Goal: Communication & Community: Answer question/provide support

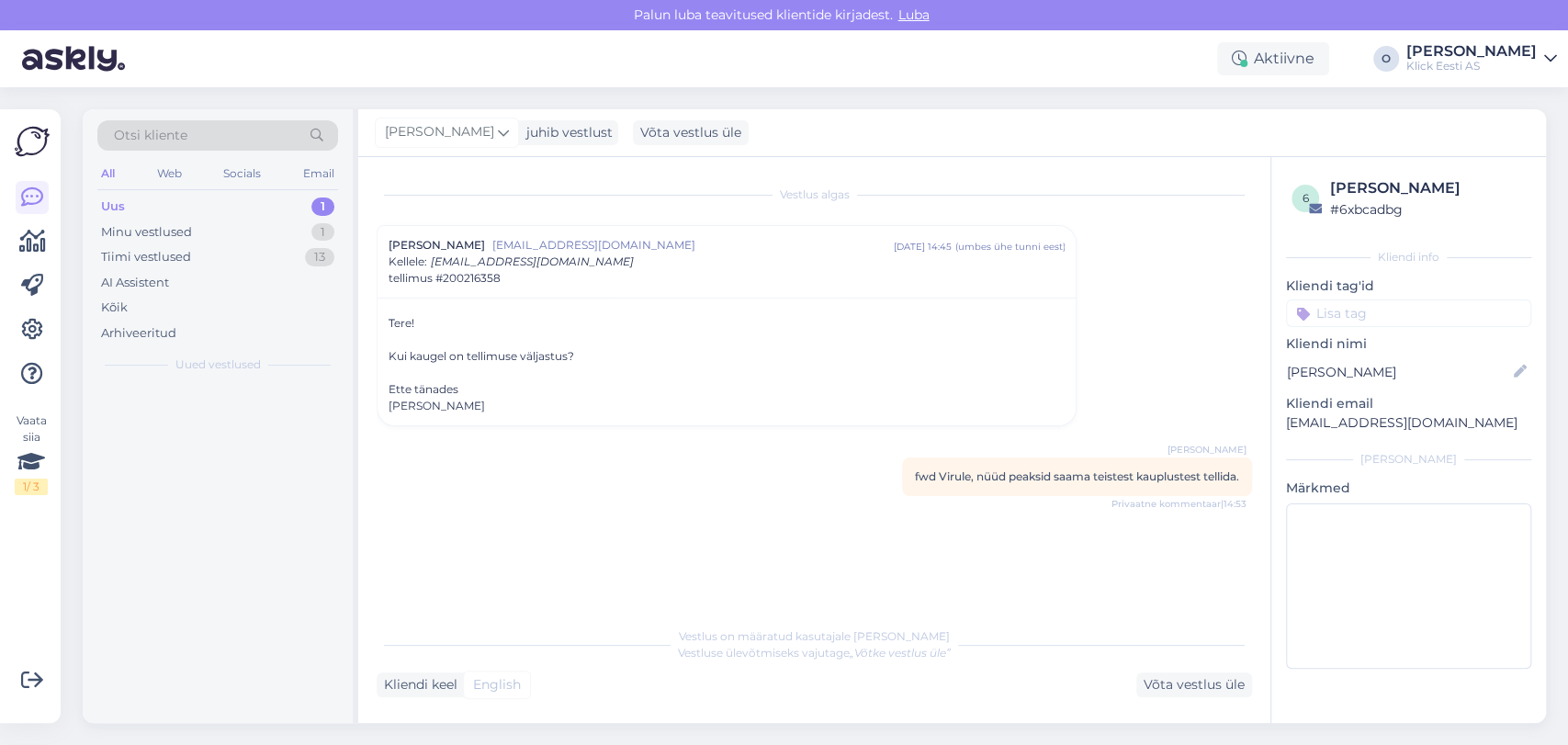
click at [257, 207] on div "Uus 1" at bounding box center [217, 207] width 241 height 26
click at [187, 435] on div "Suunan Teie päringu edasi meie äriklienditeenindusele, kes saab Teid hinnapakku…" at bounding box center [236, 430] width 210 height 33
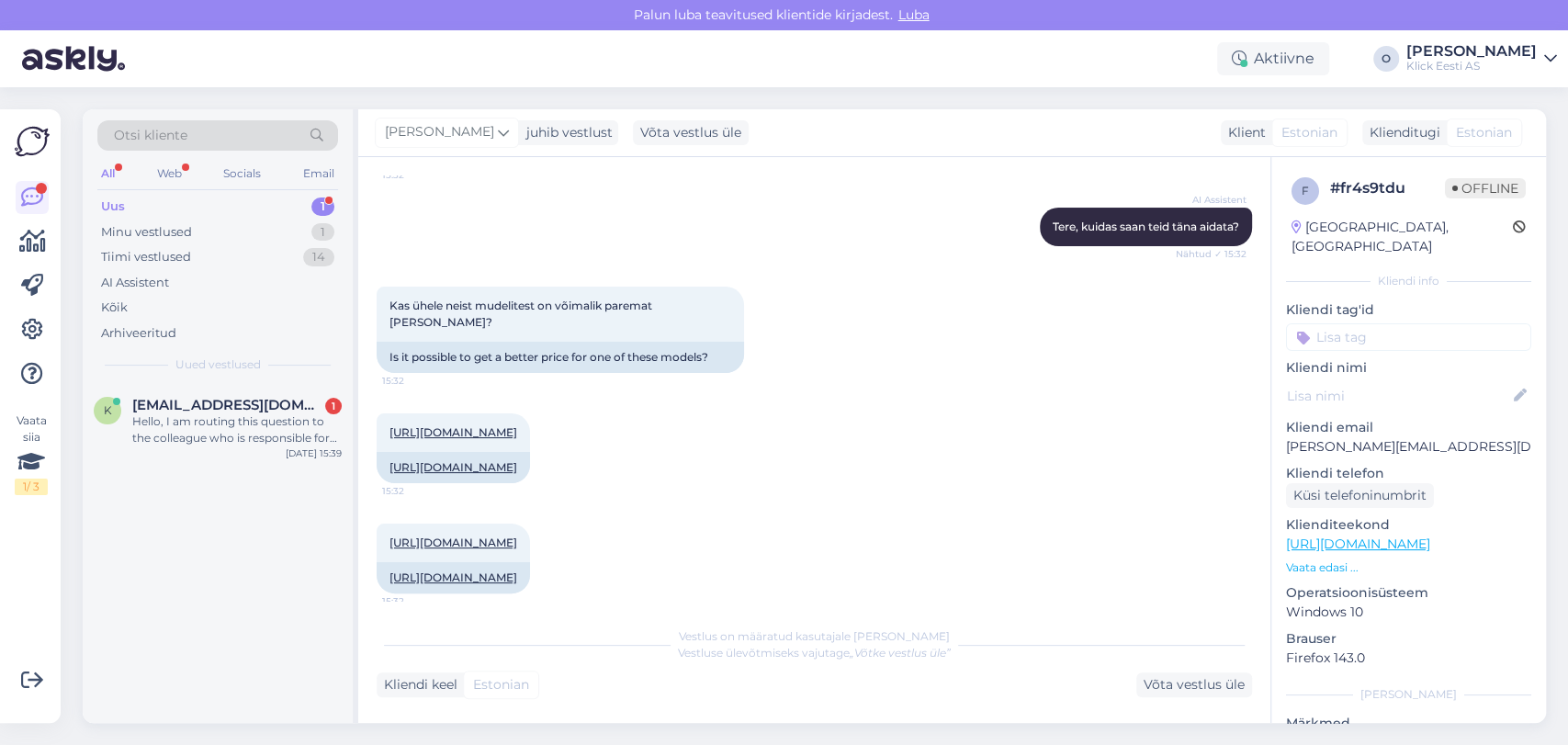
scroll to position [538, 0]
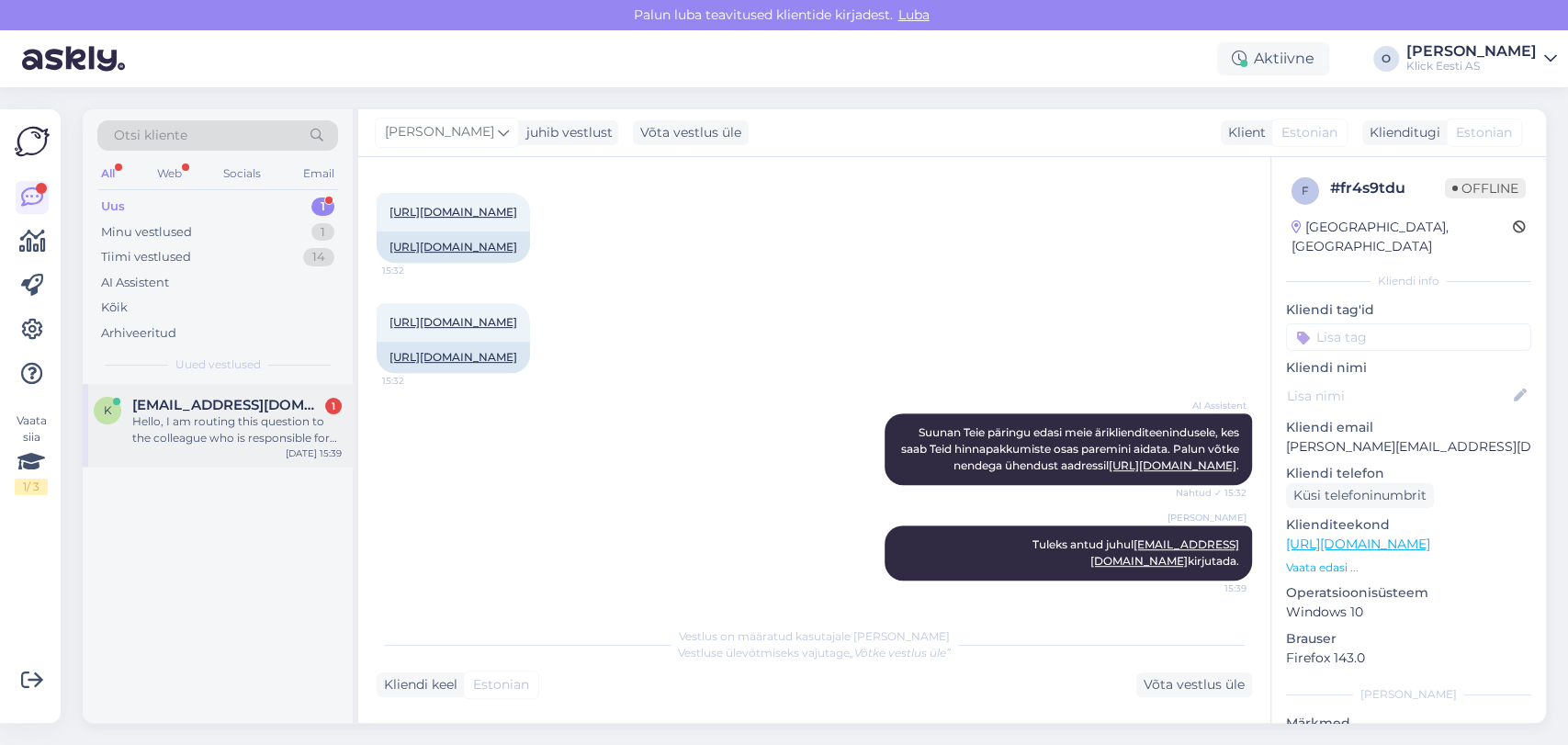
click at [226, 417] on div "Hello, I am routing this question to the colleague who is responsible for this …" at bounding box center [236, 430] width 210 height 33
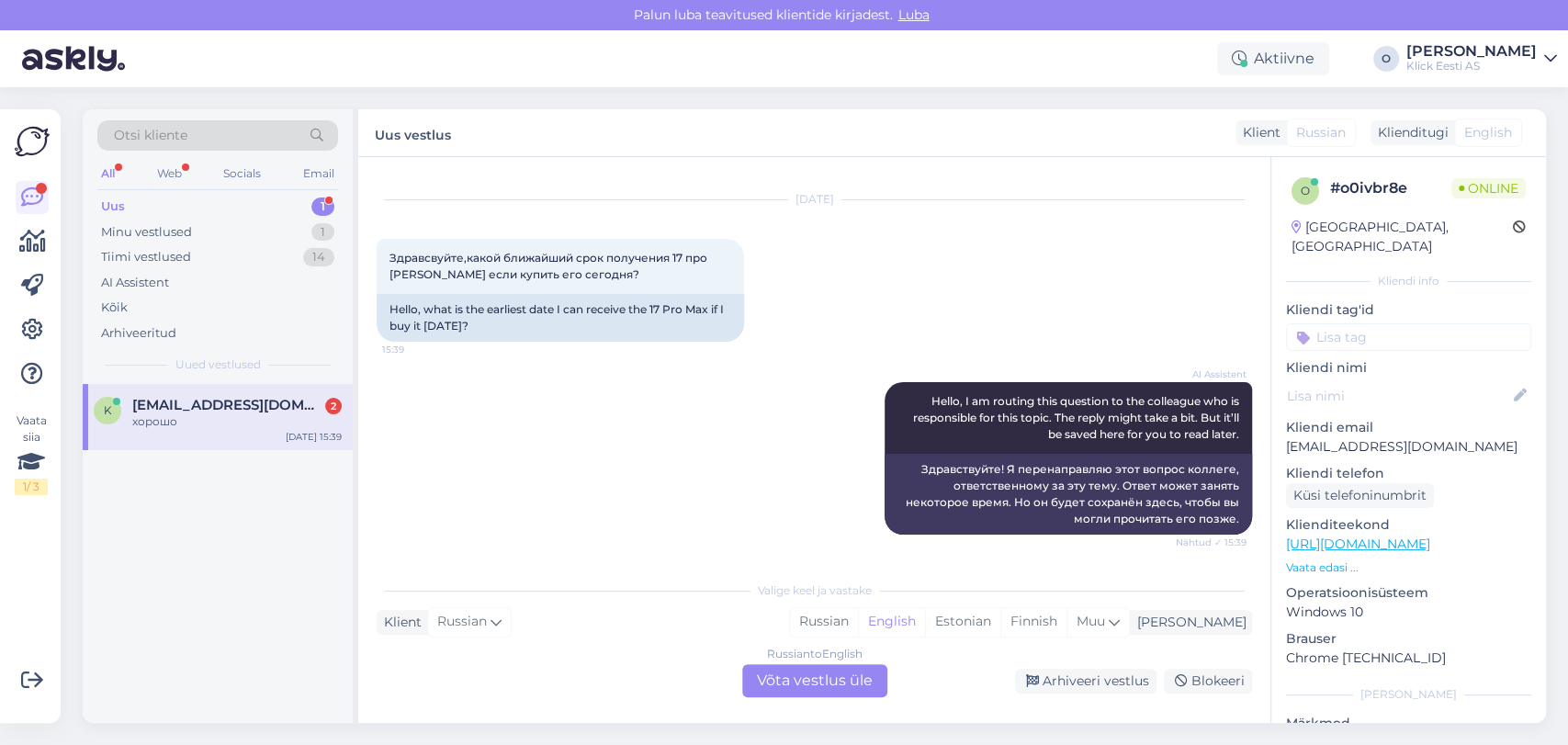
scroll to position [144, 0]
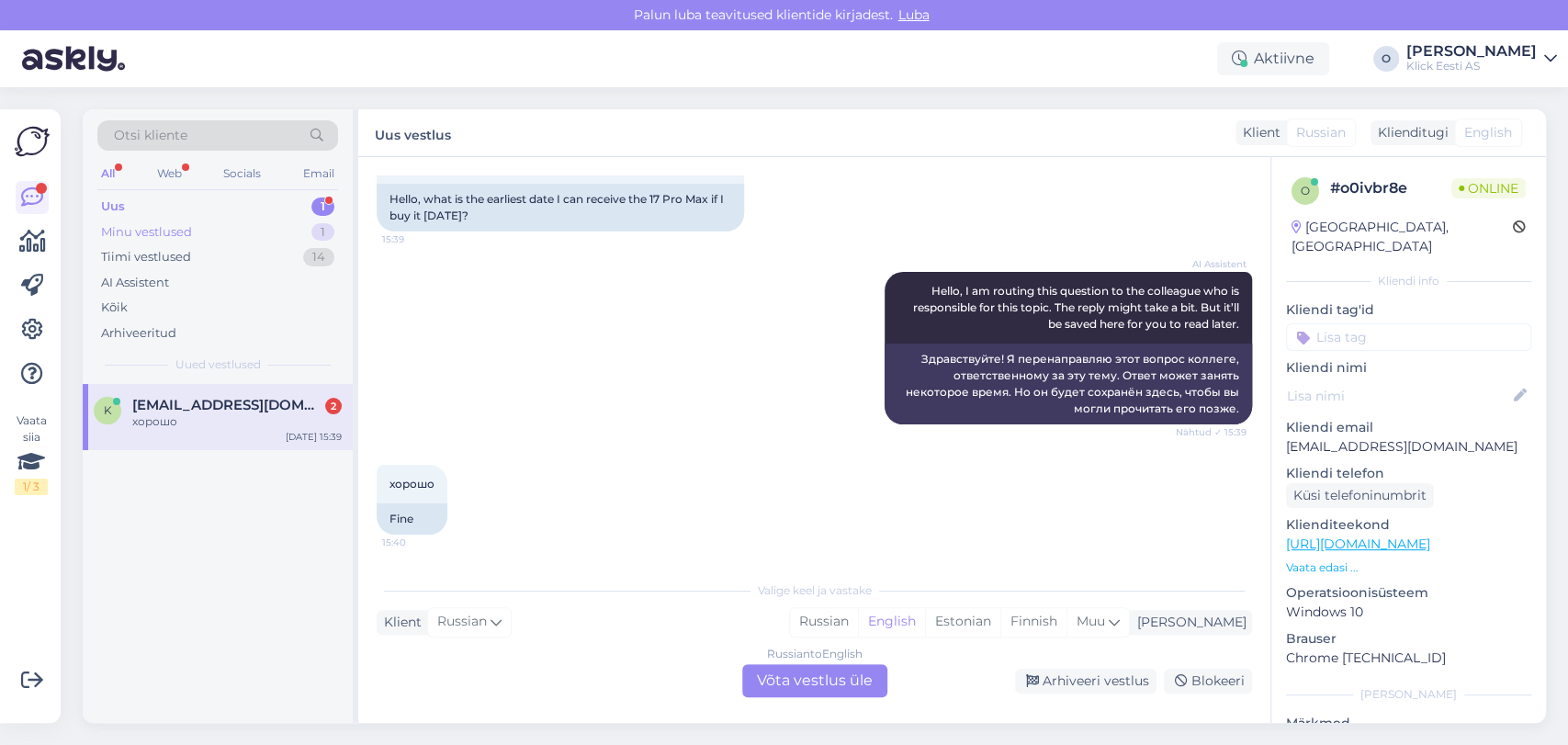
click at [259, 221] on div "Minu vestlused 1" at bounding box center [217, 233] width 241 height 26
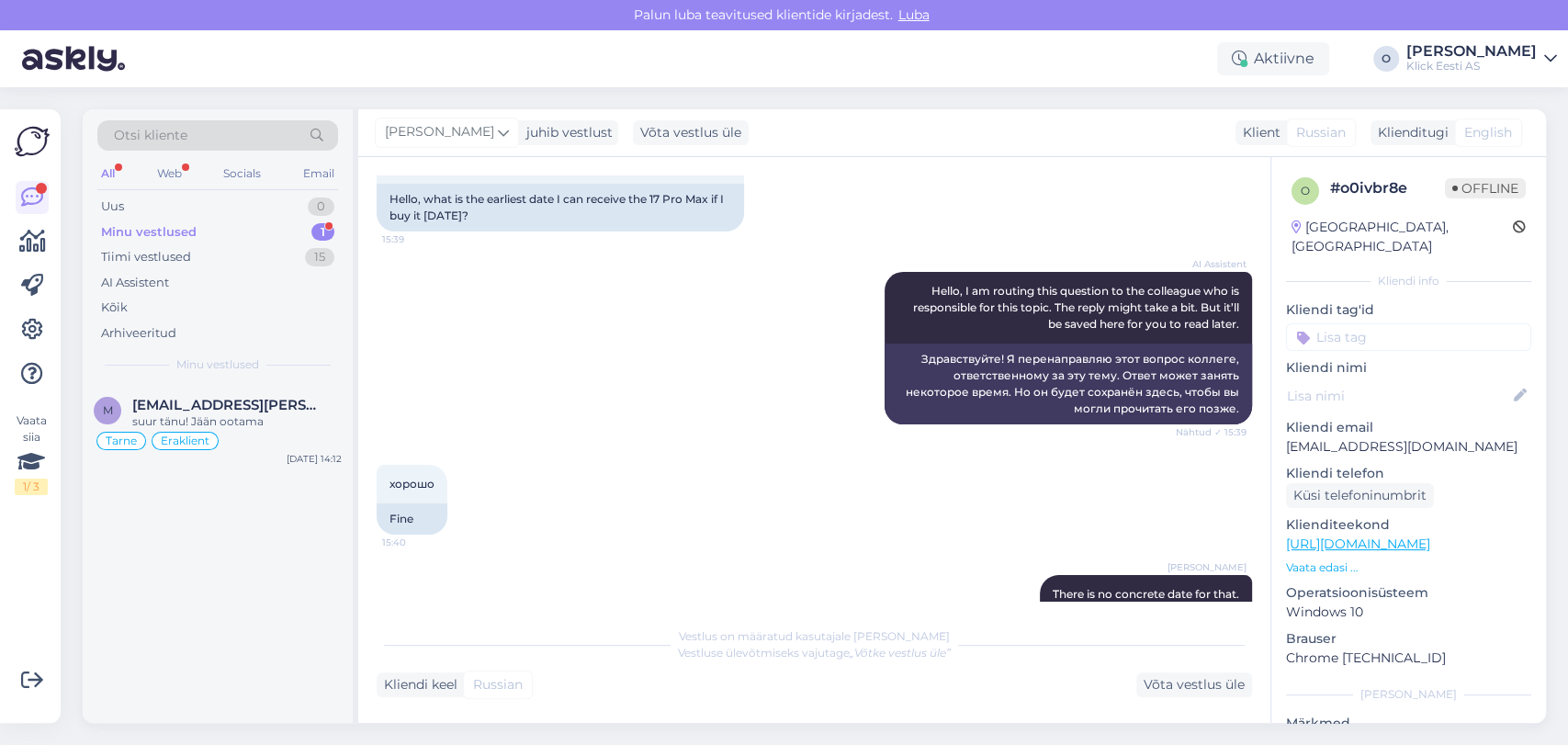
scroll to position [318, 0]
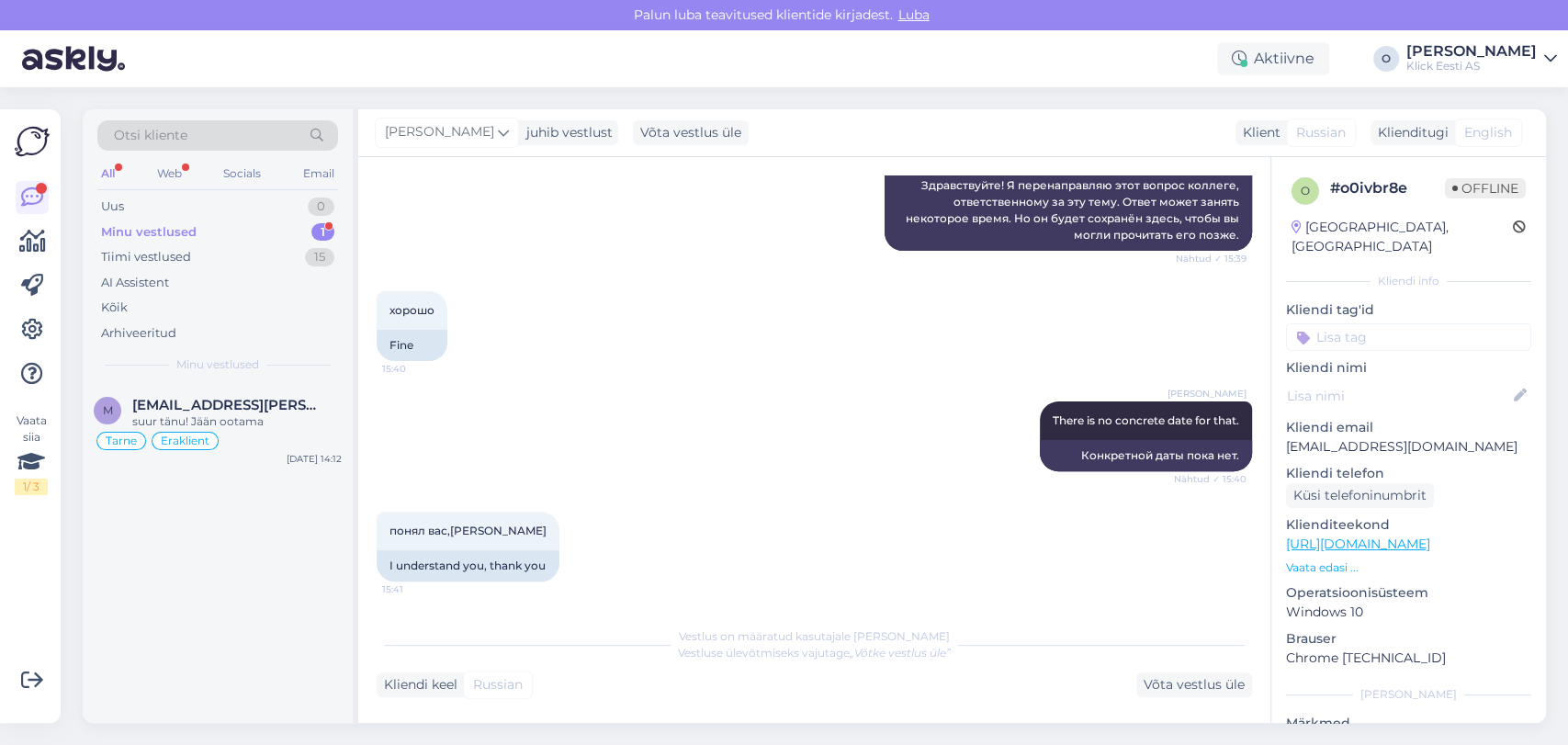
click at [245, 234] on div "Minu vestlused 1" at bounding box center [217, 233] width 241 height 26
click at [206, 406] on span "[EMAIL_ADDRESS][PERSON_NAME][DOMAIN_NAME]" at bounding box center [227, 405] width 191 height 17
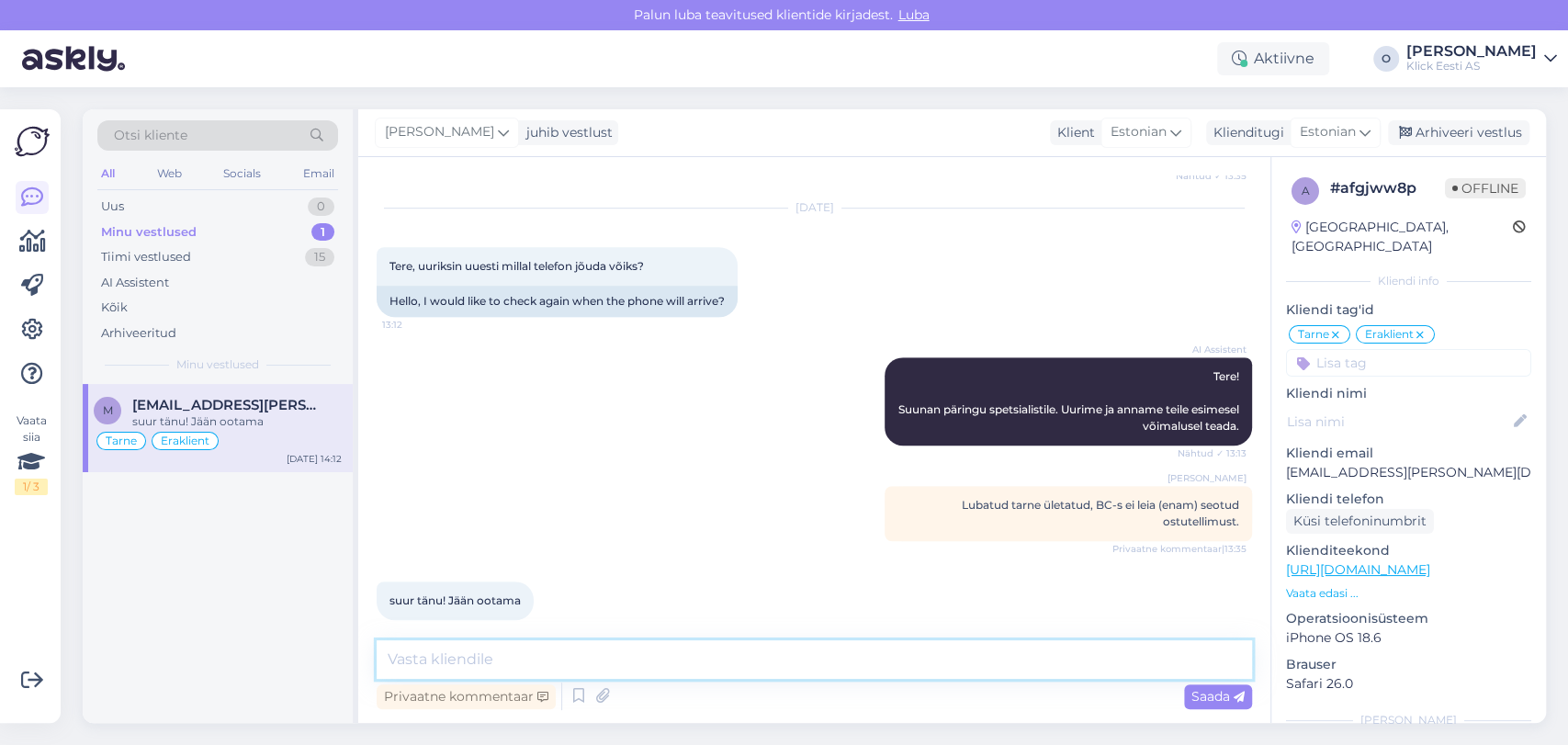
click at [497, 656] on textarea at bounding box center [814, 659] width 875 height 39
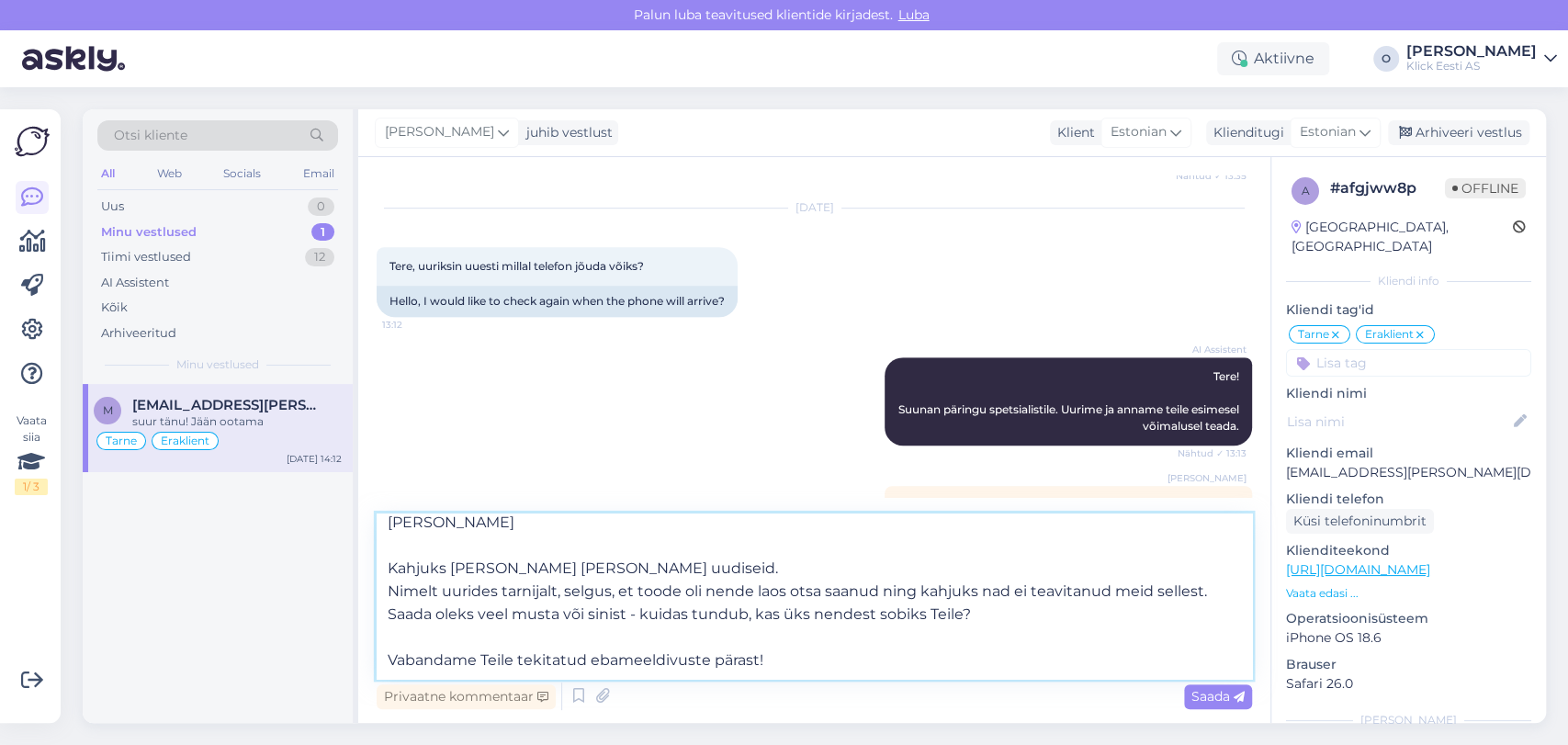
scroll to position [9, 0]
click at [792, 596] on textarea "[PERSON_NAME] Kahjuks [PERSON_NAME] [PERSON_NAME] uudiseid. Nimelt uurides tarn…" at bounding box center [814, 595] width 875 height 165
click at [777, 661] on textarea "[PERSON_NAME] Kahjuks [PERSON_NAME] [PERSON_NAME] uudiseid. Nimelt uurides tarn…" at bounding box center [814, 595] width 875 height 165
type textarea "[PERSON_NAME] Kahjuks [PERSON_NAME] [PERSON_NAME] uudiseid. Nimelt uurides tarn…"
click at [1210, 692] on span "Saada" at bounding box center [1218, 696] width 54 height 17
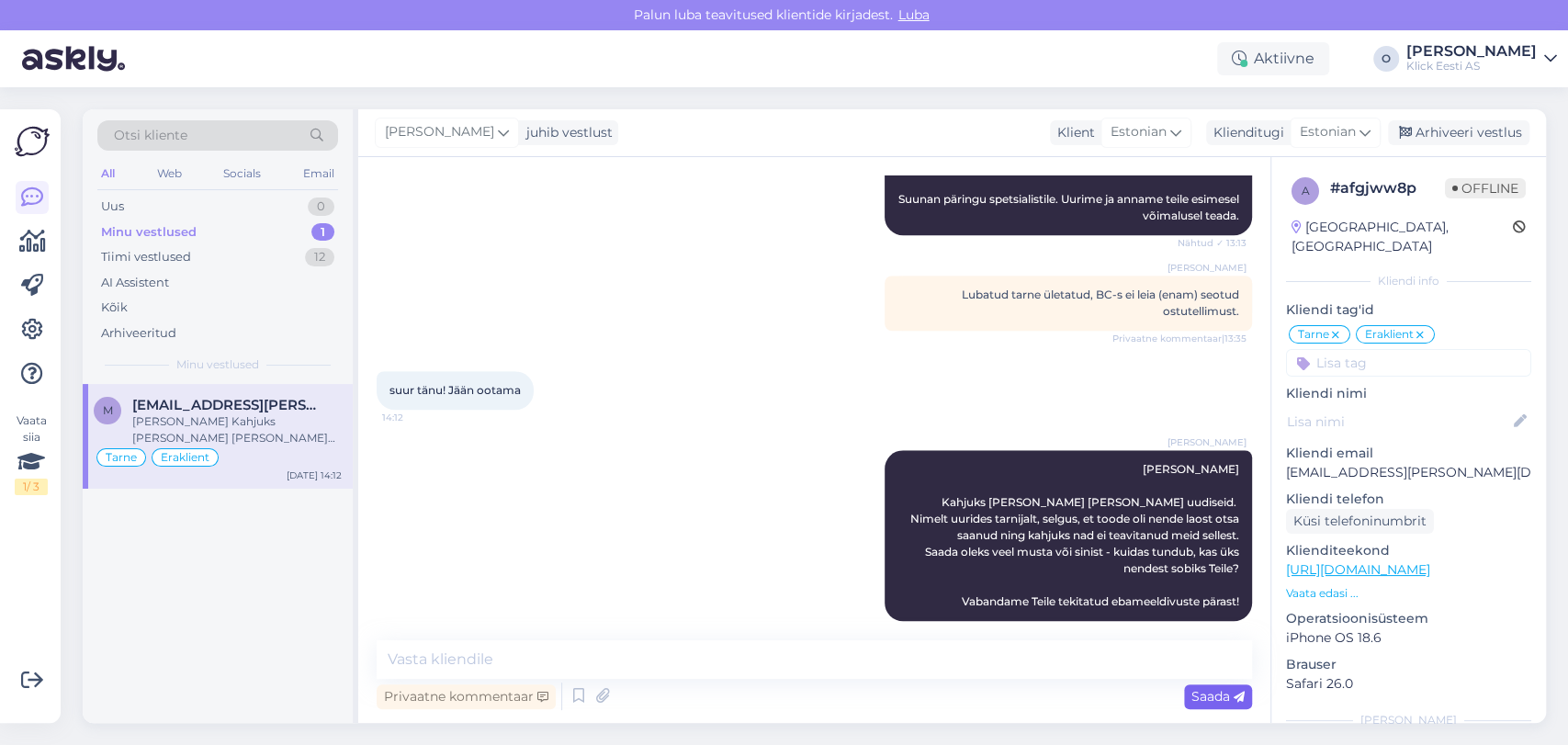
scroll to position [0, 0]
